Goal: Task Accomplishment & Management: Manage account settings

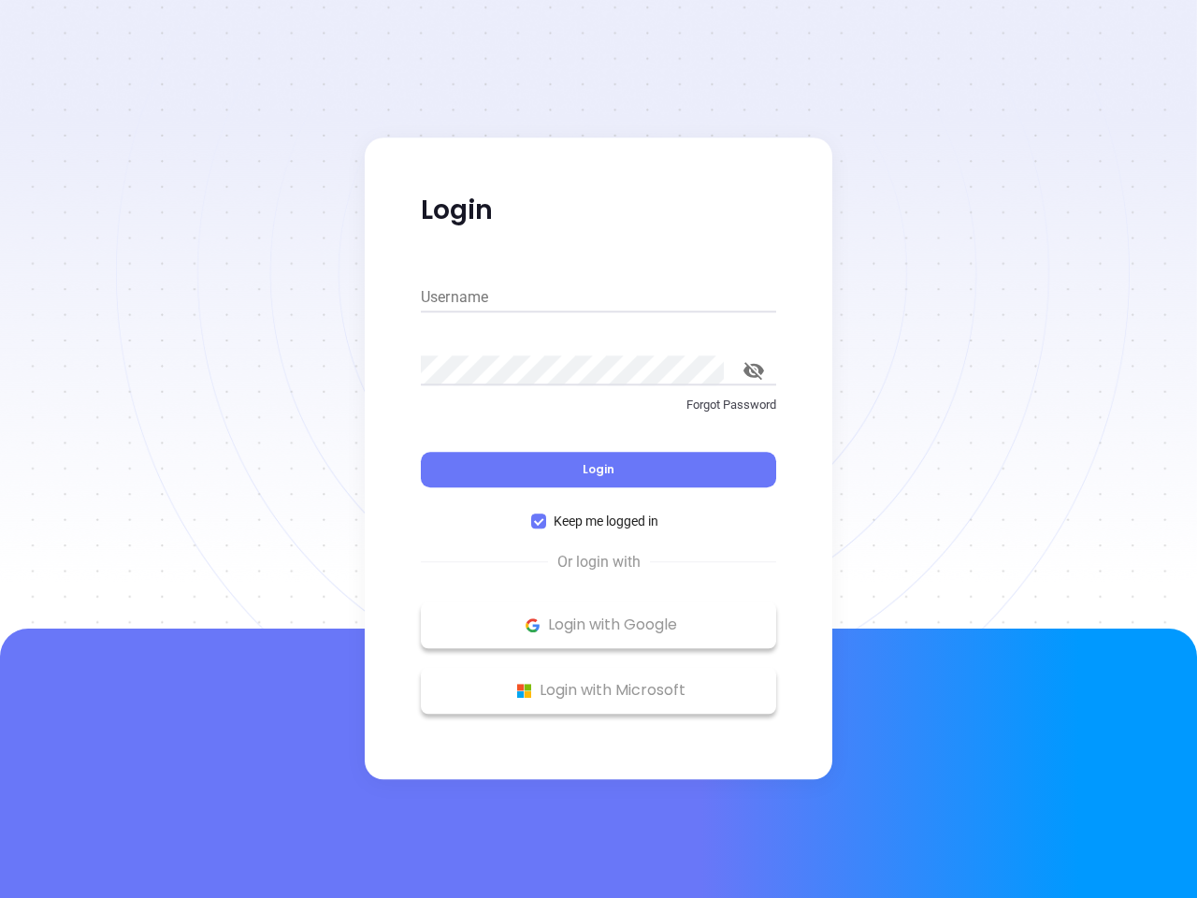
click at [599, 449] on div "Login" at bounding box center [598, 458] width 355 height 58
click at [599, 297] on input "Username" at bounding box center [598, 297] width 355 height 30
click at [754, 370] on icon "toggle password visibility" at bounding box center [754, 371] width 21 height 18
click at [599, 469] on span "Login" at bounding box center [599, 469] width 32 height 16
click at [599, 521] on span "Keep me logged in" at bounding box center [606, 521] width 120 height 21
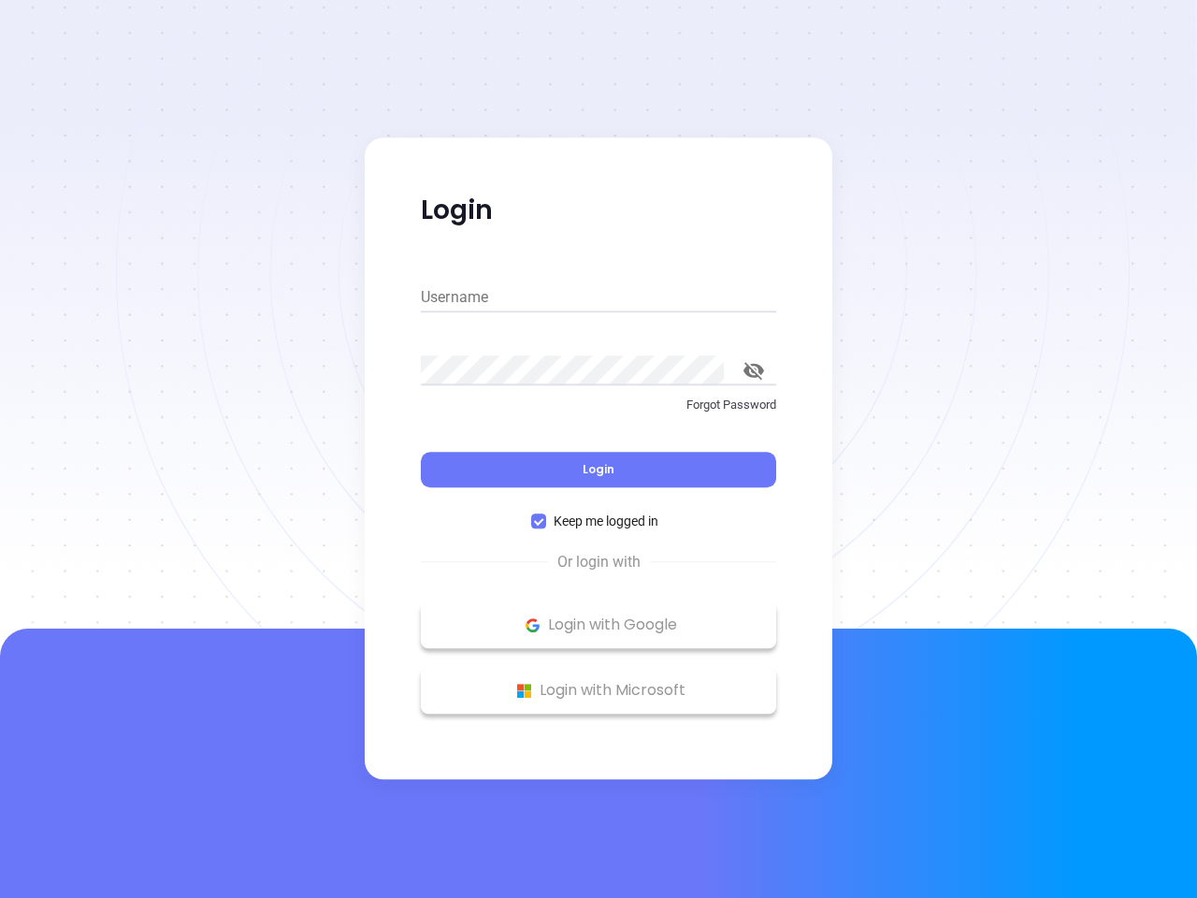
click at [546, 521] on input "Keep me logged in" at bounding box center [538, 520] width 15 height 15
checkbox input "false"
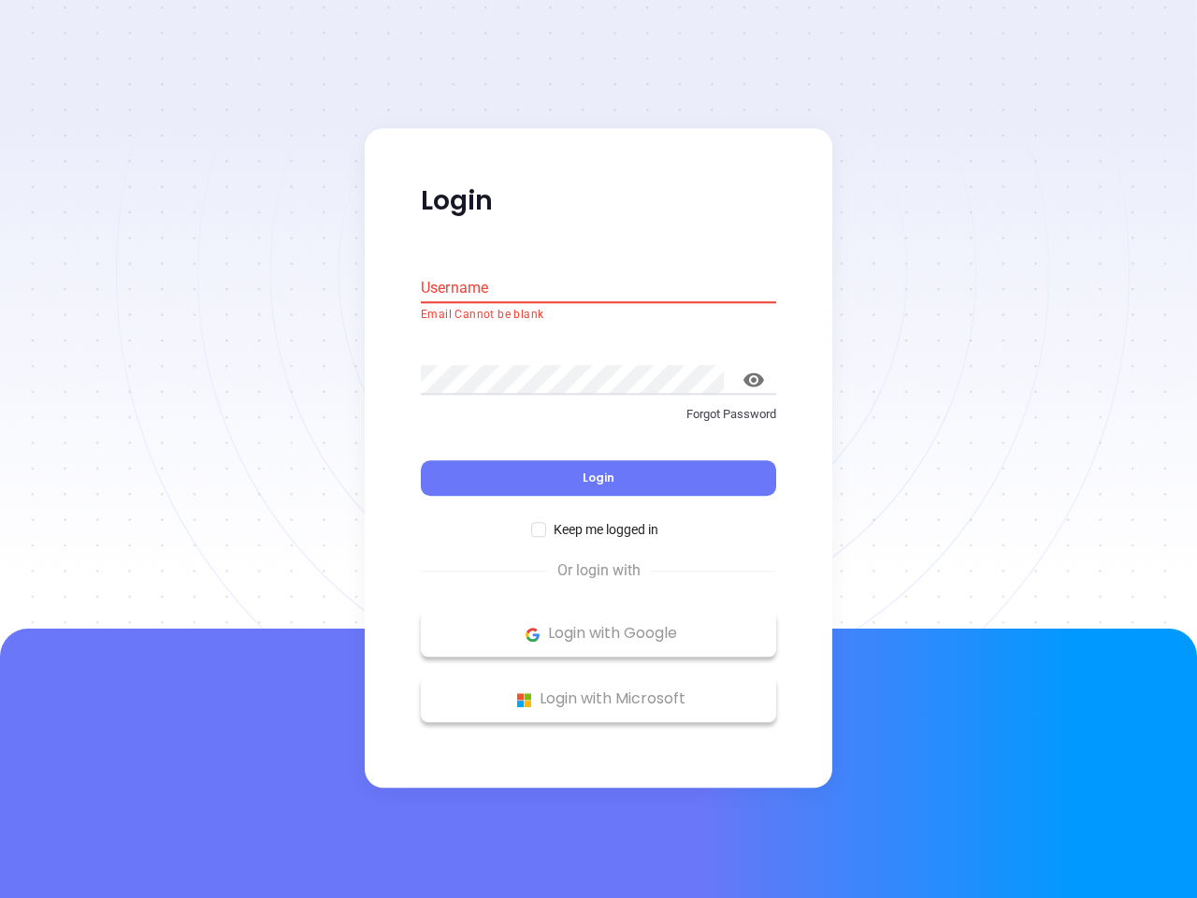
click at [599, 625] on p "Login with Google" at bounding box center [598, 634] width 337 height 28
click at [599, 690] on p "Login with Microsoft" at bounding box center [598, 700] width 337 height 28
